Goal: Complete application form

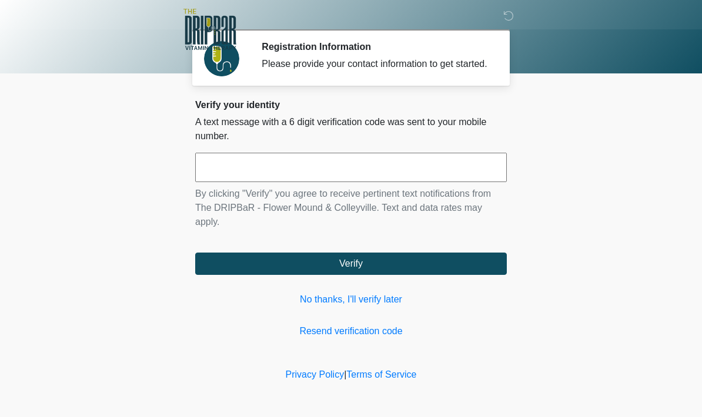
click at [383, 307] on link "No thanks, I'll verify later" at bounding box center [350, 300] width 311 height 14
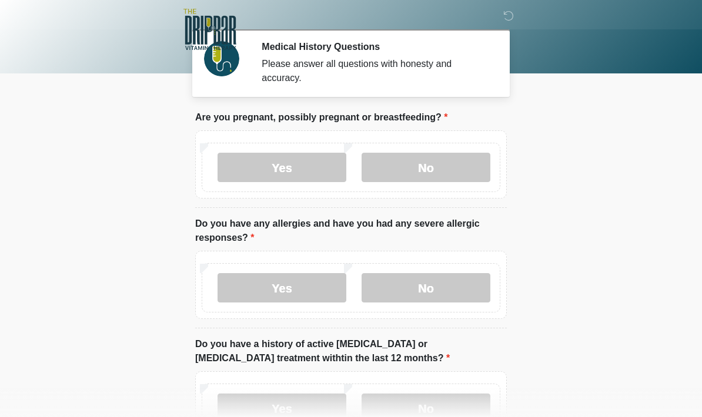
click at [441, 175] on label "No" at bounding box center [425, 167] width 129 height 29
click at [449, 292] on label "No" at bounding box center [425, 287] width 129 height 29
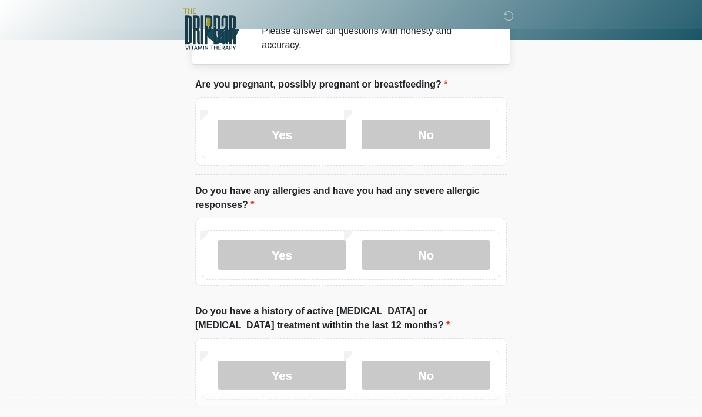
scroll to position [33, 0]
click at [459, 377] on label "No" at bounding box center [425, 375] width 129 height 29
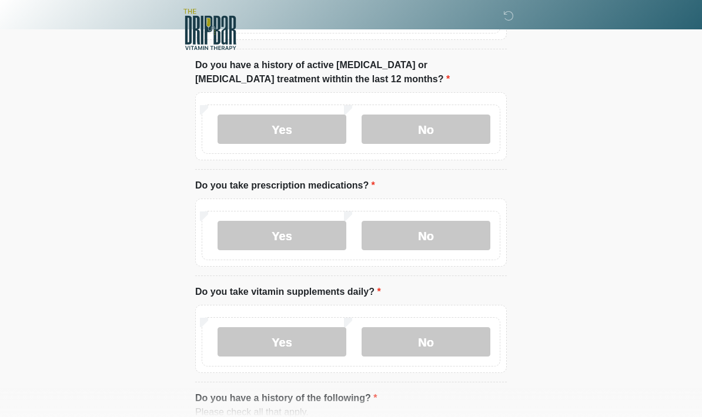
scroll to position [270, 0]
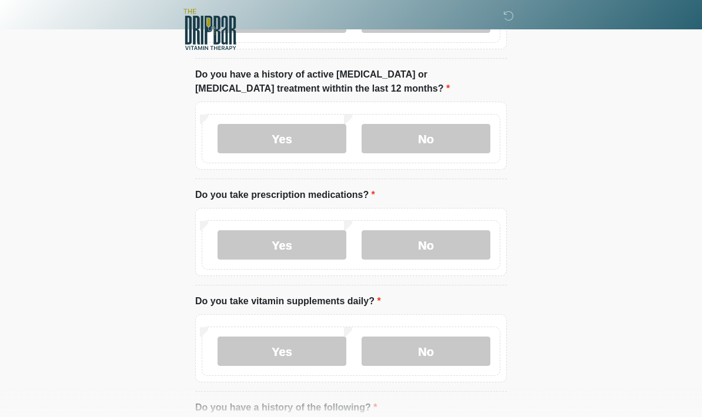
click at [307, 253] on label "Yes" at bounding box center [281, 244] width 129 height 29
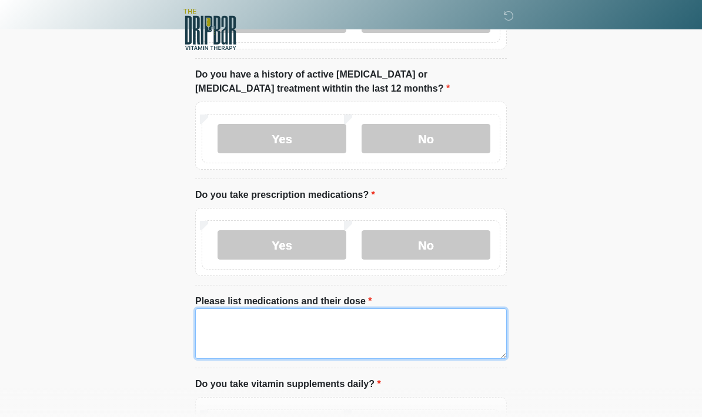
click at [239, 329] on textarea "Please list medications and their dose" at bounding box center [350, 334] width 311 height 51
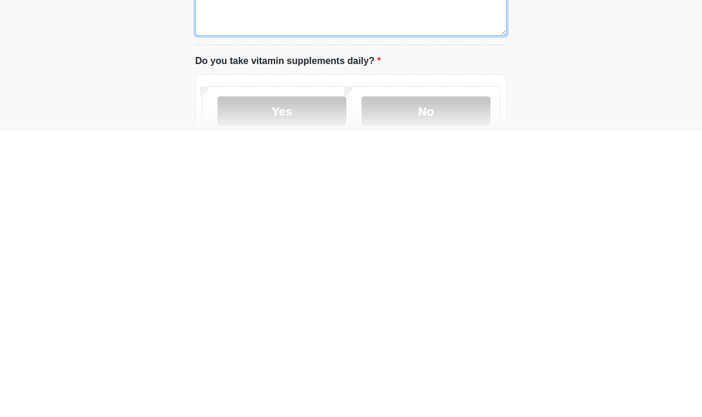
scroll to position [312, 0]
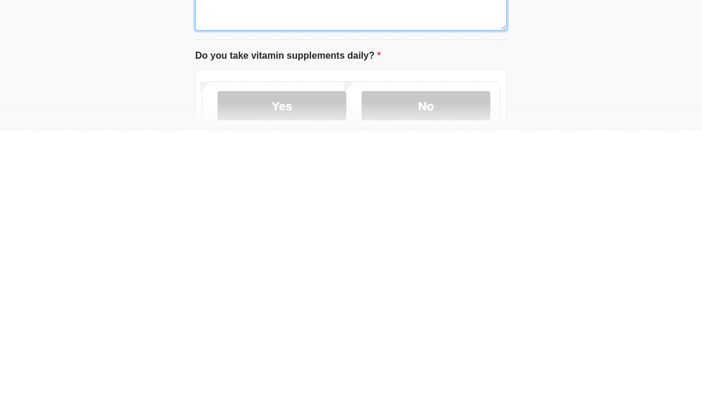
type textarea "*********"
click at [304, 377] on label "Yes" at bounding box center [281, 391] width 129 height 29
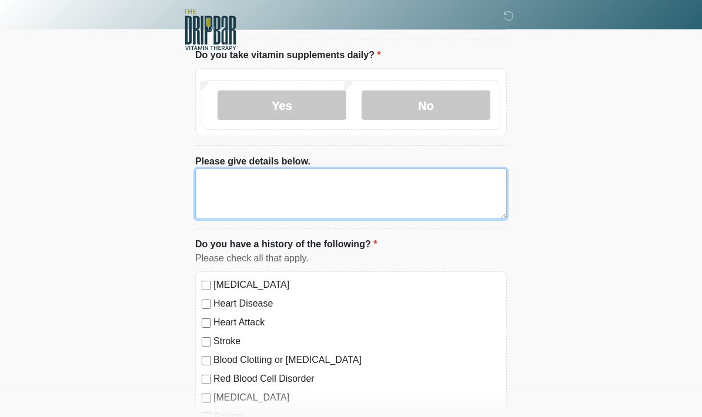
click at [223, 185] on textarea "Please give details below." at bounding box center [350, 194] width 311 height 51
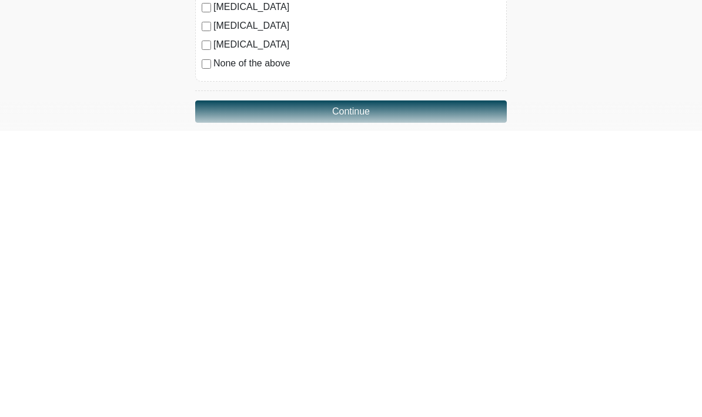
scroll to position [742, 0]
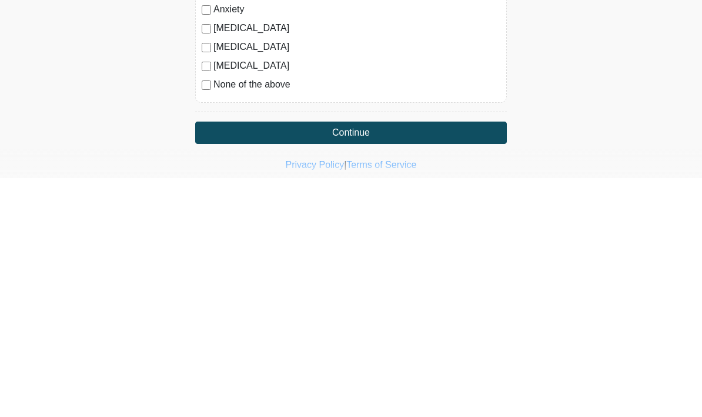
type textarea "*********"
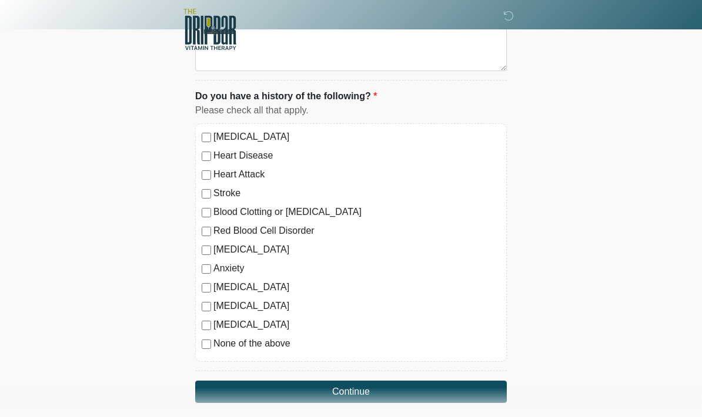
click at [365, 391] on button "Continue" at bounding box center [350, 392] width 311 height 22
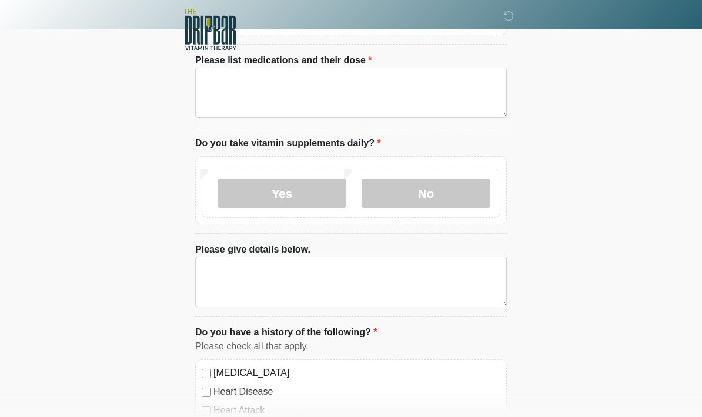
scroll to position [0, 0]
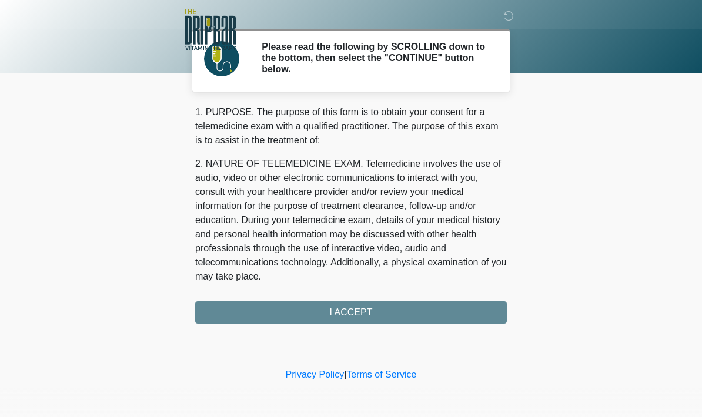
click at [367, 312] on div "1. PURPOSE. The purpose of this form is to obtain your consent for a telemedici…" at bounding box center [350, 214] width 311 height 219
click at [358, 317] on div "1. PURPOSE. The purpose of this form is to obtain your consent for a telemedici…" at bounding box center [350, 214] width 311 height 219
click at [360, 313] on div "1. PURPOSE. The purpose of this form is to obtain your consent for a telemedici…" at bounding box center [350, 214] width 311 height 219
click at [359, 313] on div "1. PURPOSE. The purpose of this form is to obtain your consent for a telemedici…" at bounding box center [350, 214] width 311 height 219
click at [362, 310] on div "1. PURPOSE. The purpose of this form is to obtain your consent for a telemedici…" at bounding box center [350, 214] width 311 height 219
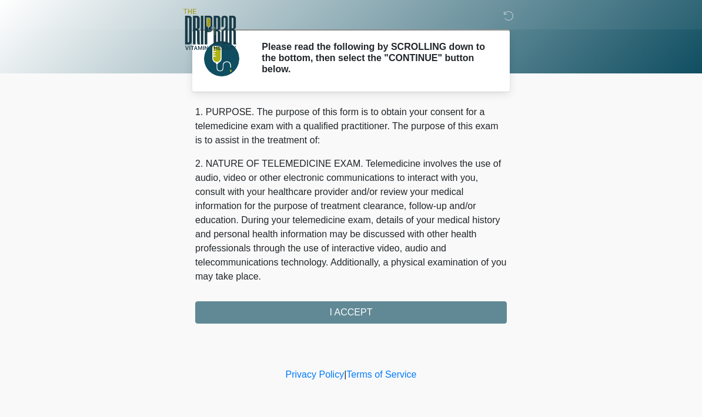
click at [362, 310] on div "1. PURPOSE. The purpose of this form is to obtain your consent for a telemedici…" at bounding box center [350, 214] width 311 height 219
click at [367, 311] on div "1. PURPOSE. The purpose of this form is to obtain your consent for a telemedici…" at bounding box center [350, 214] width 311 height 219
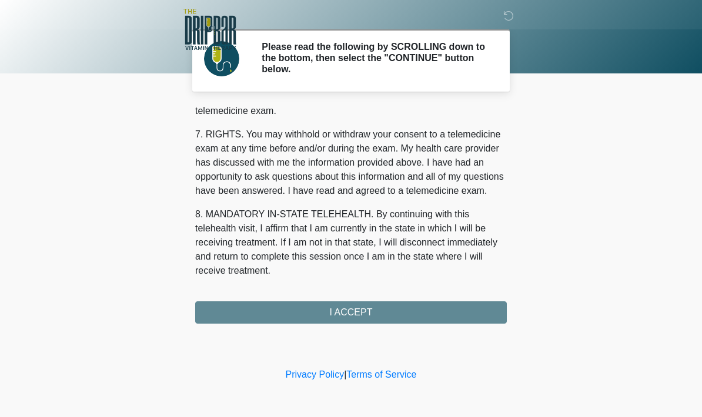
scroll to position [514, 0]
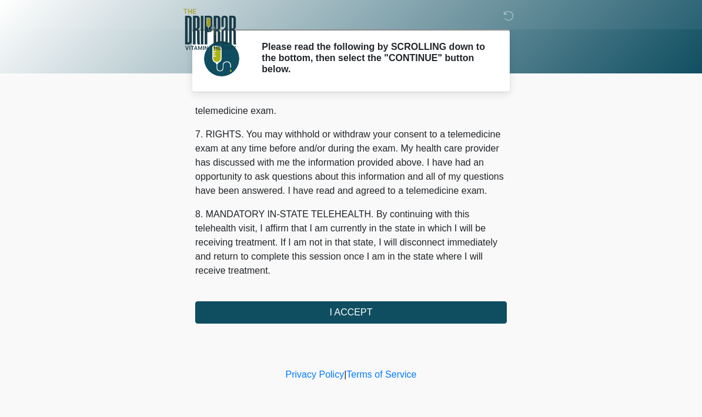
click at [371, 317] on button "I ACCEPT" at bounding box center [350, 312] width 311 height 22
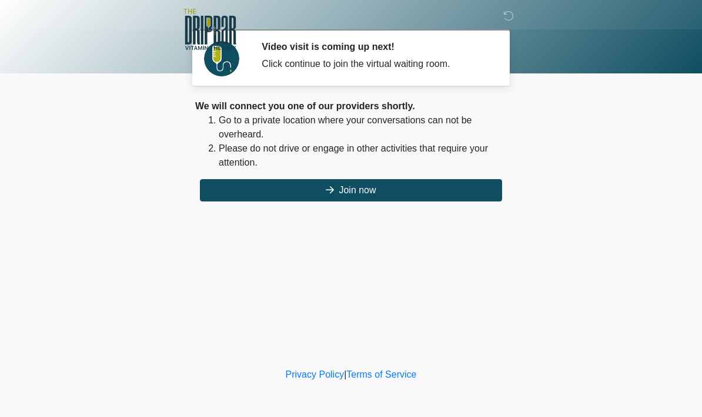
click at [374, 190] on button "Join now" at bounding box center [351, 190] width 302 height 22
